Goal: Information Seeking & Learning: Learn about a topic

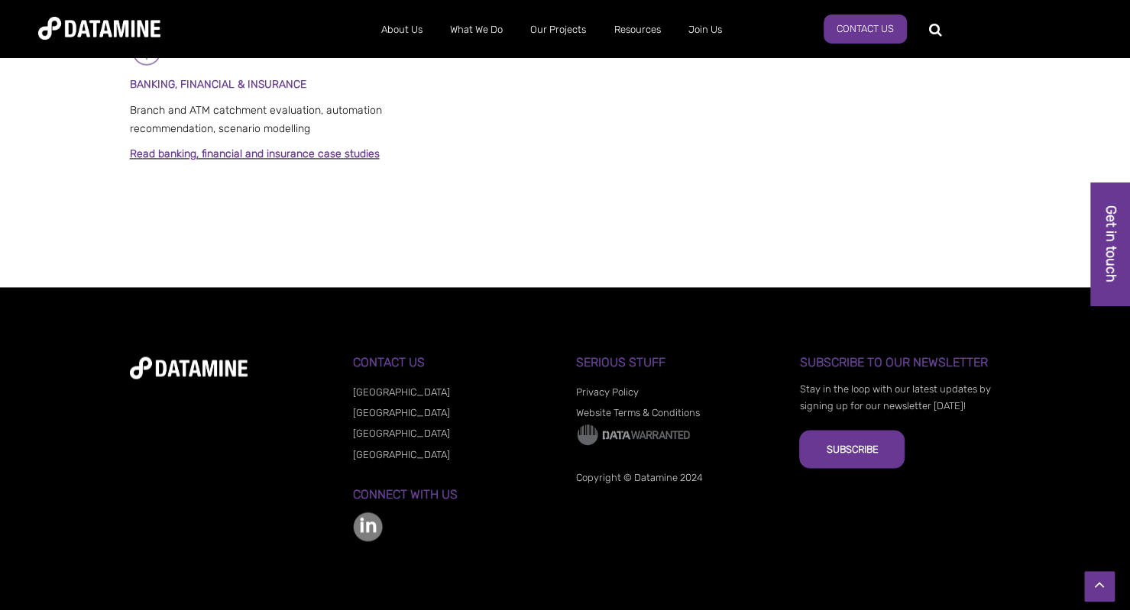
scroll to position [1252, 0]
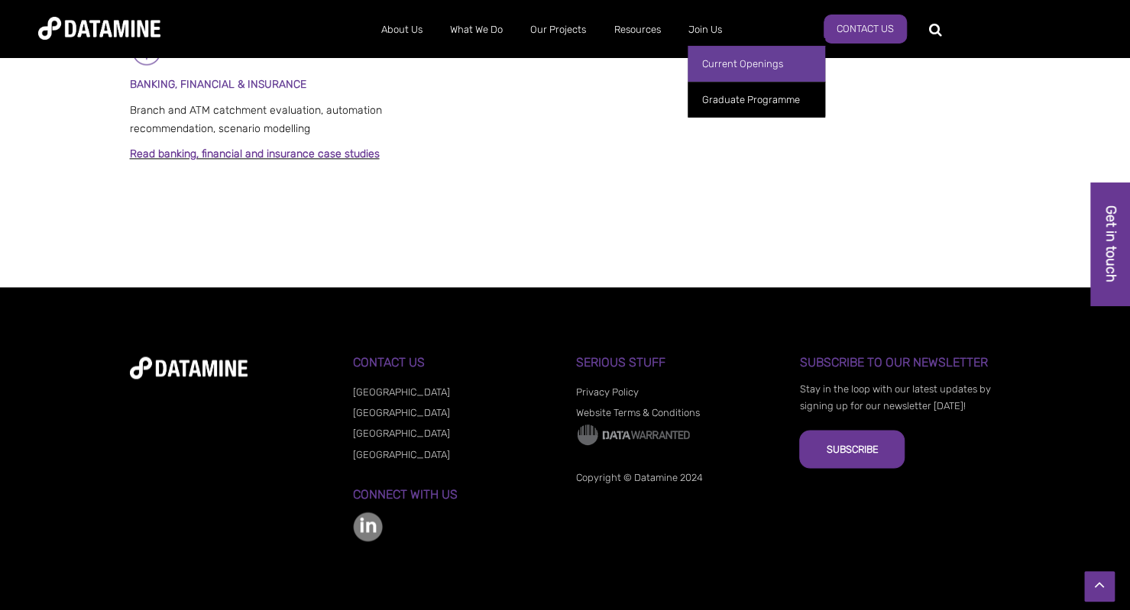
click at [755, 59] on link "Current Openings" at bounding box center [757, 64] width 138 height 36
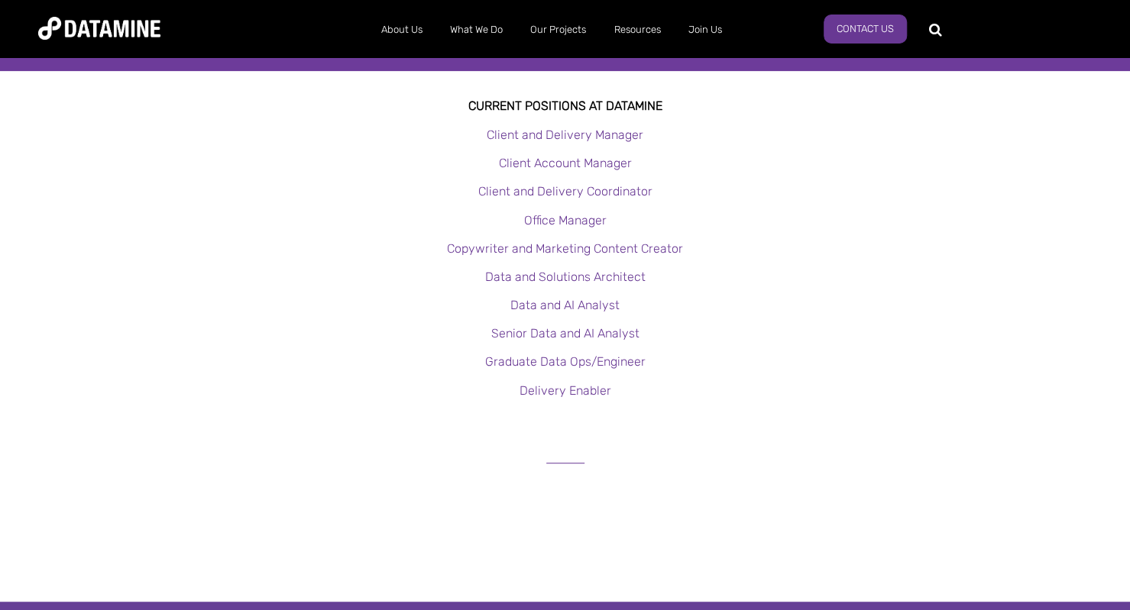
scroll to position [313, 0]
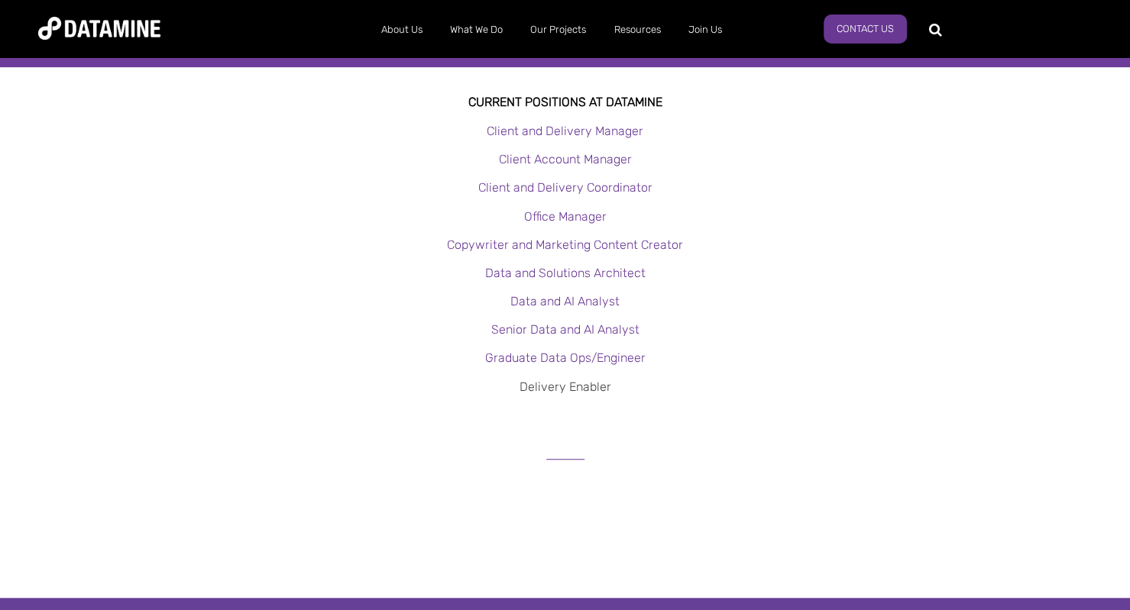
click at [552, 387] on link "Delivery Enabler" at bounding box center [566, 387] width 92 height 15
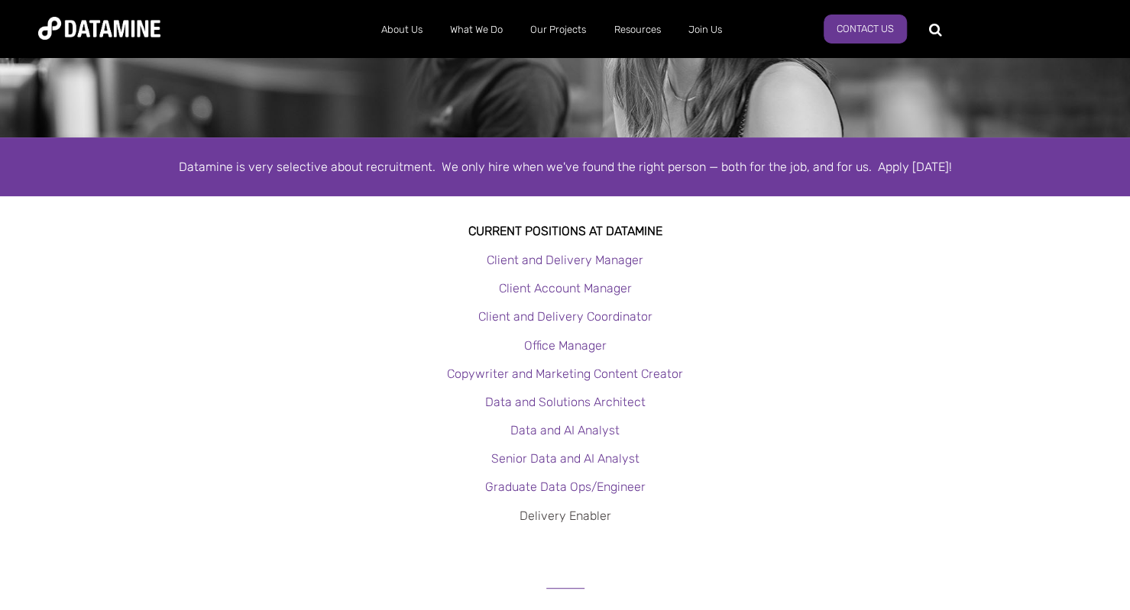
scroll to position [183, 0]
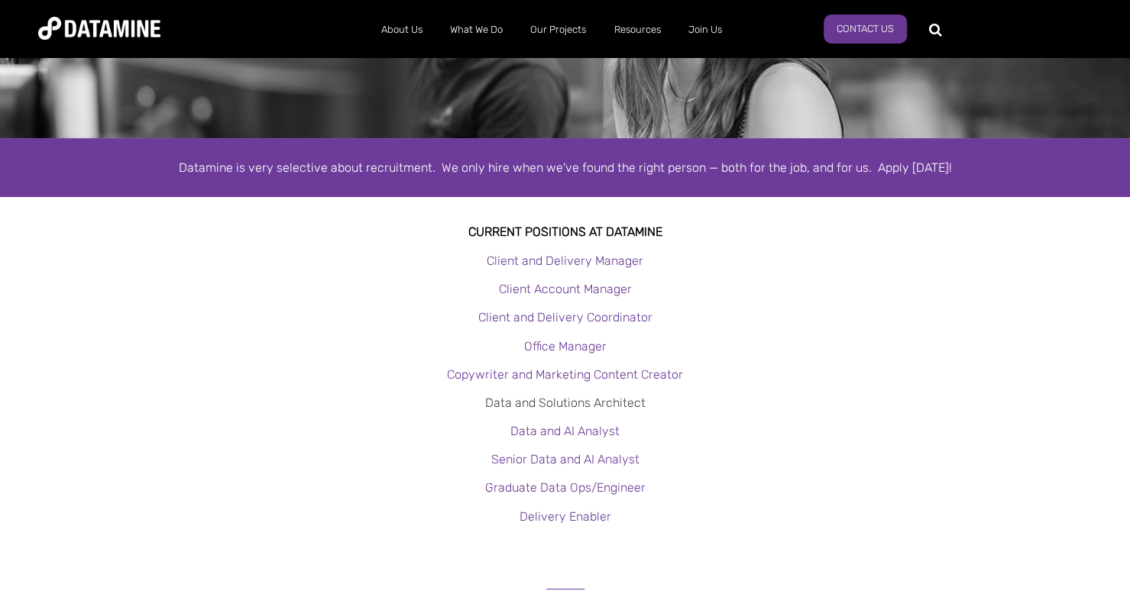
click at [517, 403] on link "Data and Solutions Architect" at bounding box center [565, 403] width 160 height 15
click at [601, 288] on link "Client Account Manager" at bounding box center [565, 289] width 133 height 15
click at [552, 455] on link "Senior Data and AI Analyst" at bounding box center [565, 459] width 148 height 15
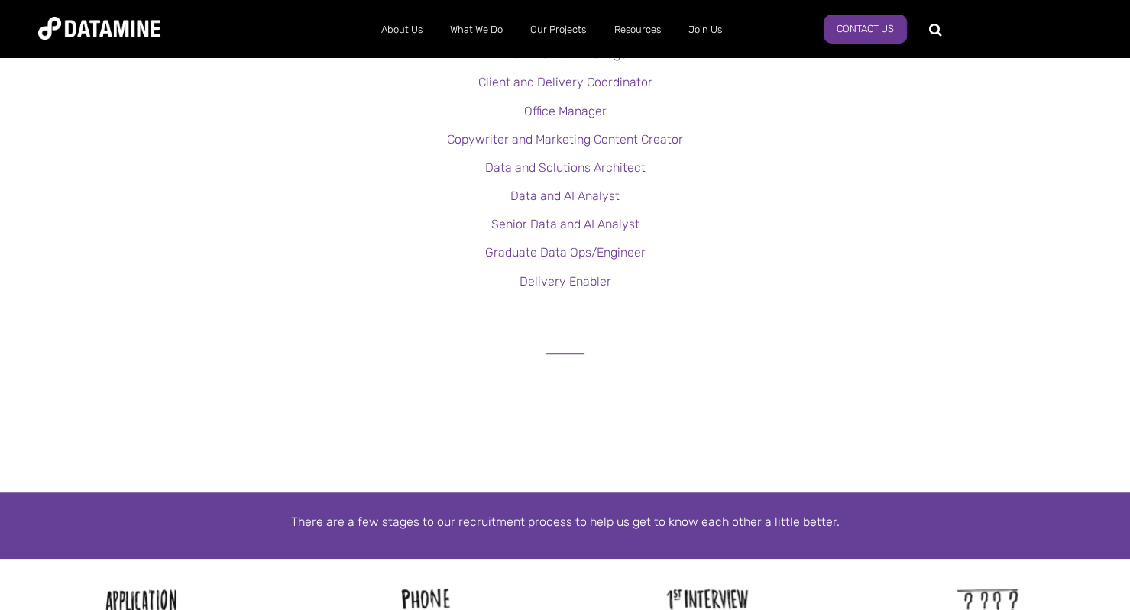
scroll to position [417, 0]
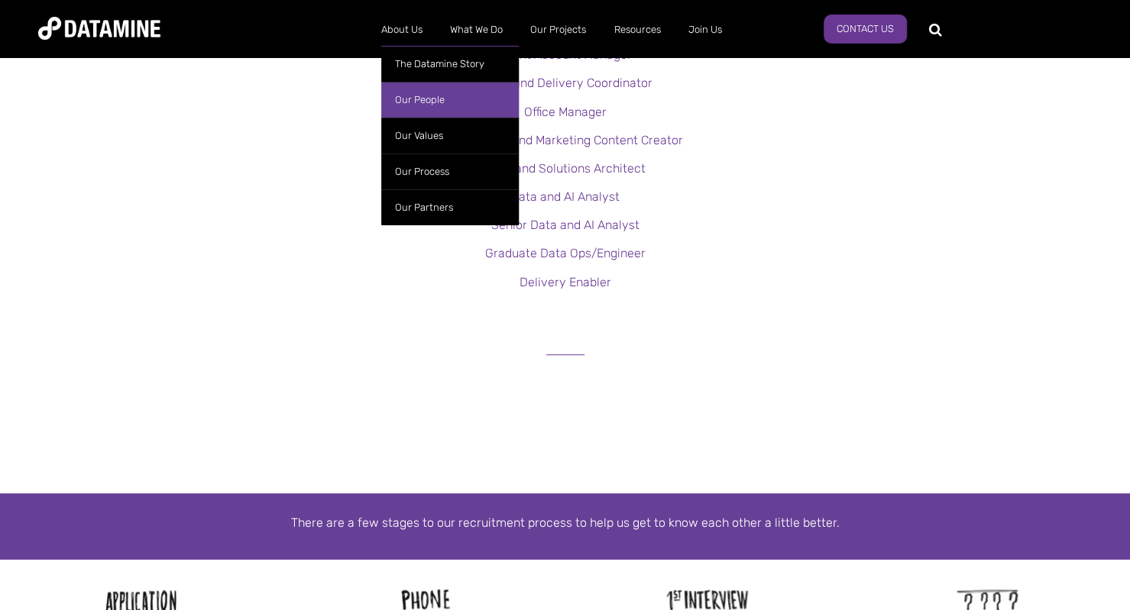
click at [432, 108] on link "Our People" at bounding box center [450, 100] width 138 height 36
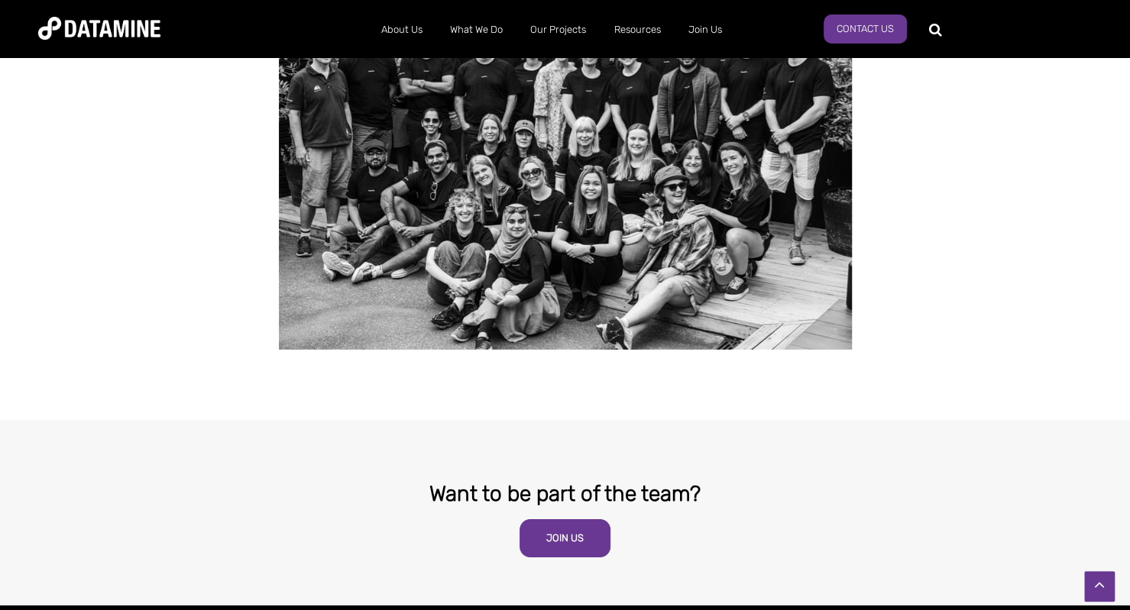
scroll to position [3030, 0]
